Goal: Information Seeking & Learning: Learn about a topic

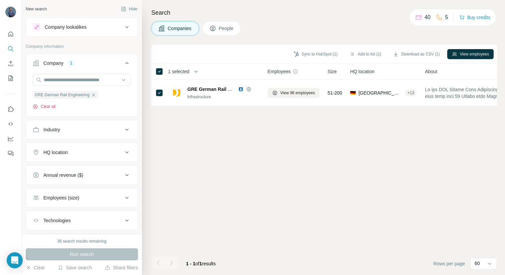
click at [50, 108] on button "Clear all" at bounding box center [44, 107] width 23 height 6
click at [74, 78] on input "text" at bounding box center [82, 80] width 98 height 12
click at [122, 21] on button "Company lookalikes" at bounding box center [82, 27] width 112 height 16
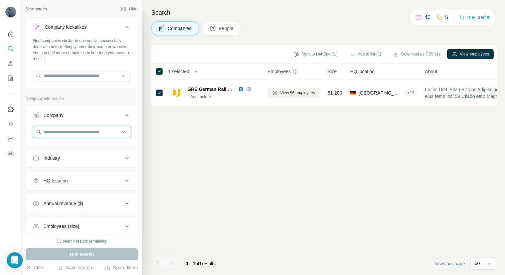
click at [68, 130] on input "text" at bounding box center [82, 132] width 98 height 12
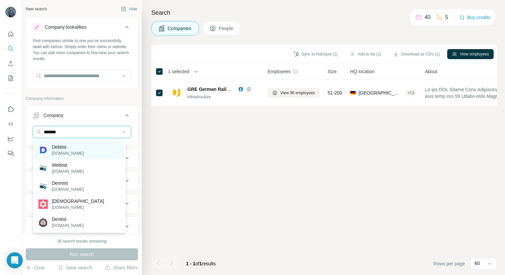
type input "*******"
click at [87, 152] on div "Debtist [DOMAIN_NAME]" at bounding box center [79, 150] width 90 height 18
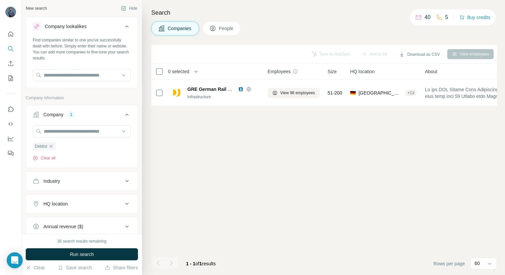
scroll to position [1, 0]
click at [92, 257] on button "Run search" at bounding box center [82, 254] width 112 height 12
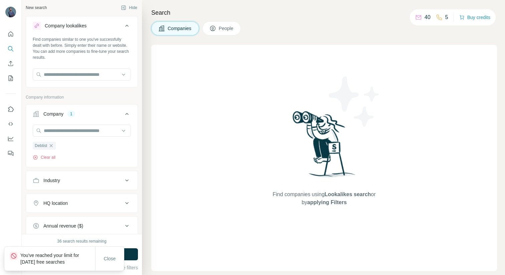
click at [55, 137] on div at bounding box center [82, 131] width 98 height 13
click at [222, 28] on span "People" at bounding box center [226, 28] width 15 height 7
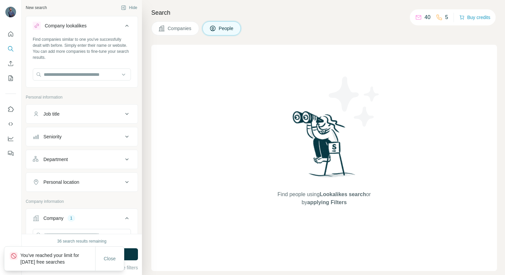
click at [170, 31] on span "Companies" at bounding box center [180, 28] width 24 height 7
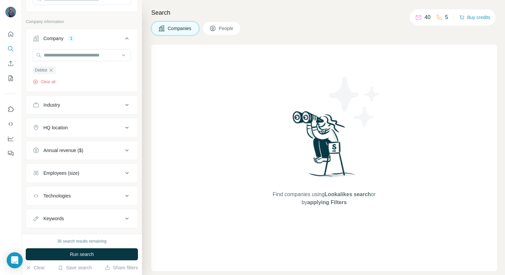
scroll to position [90, 0]
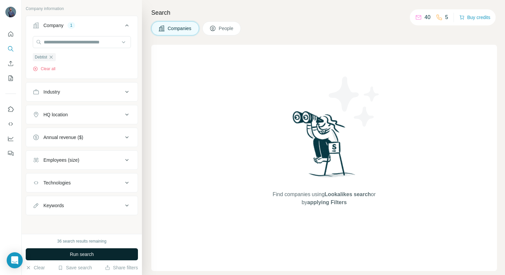
click at [61, 252] on button "Run search" at bounding box center [82, 254] width 112 height 12
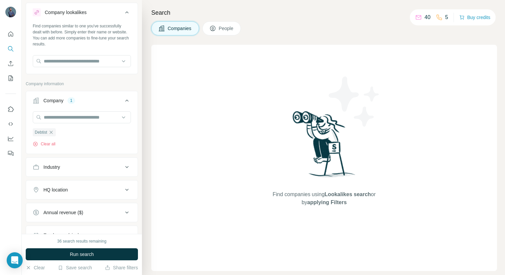
scroll to position [0, 0]
